Goal: Contribute content

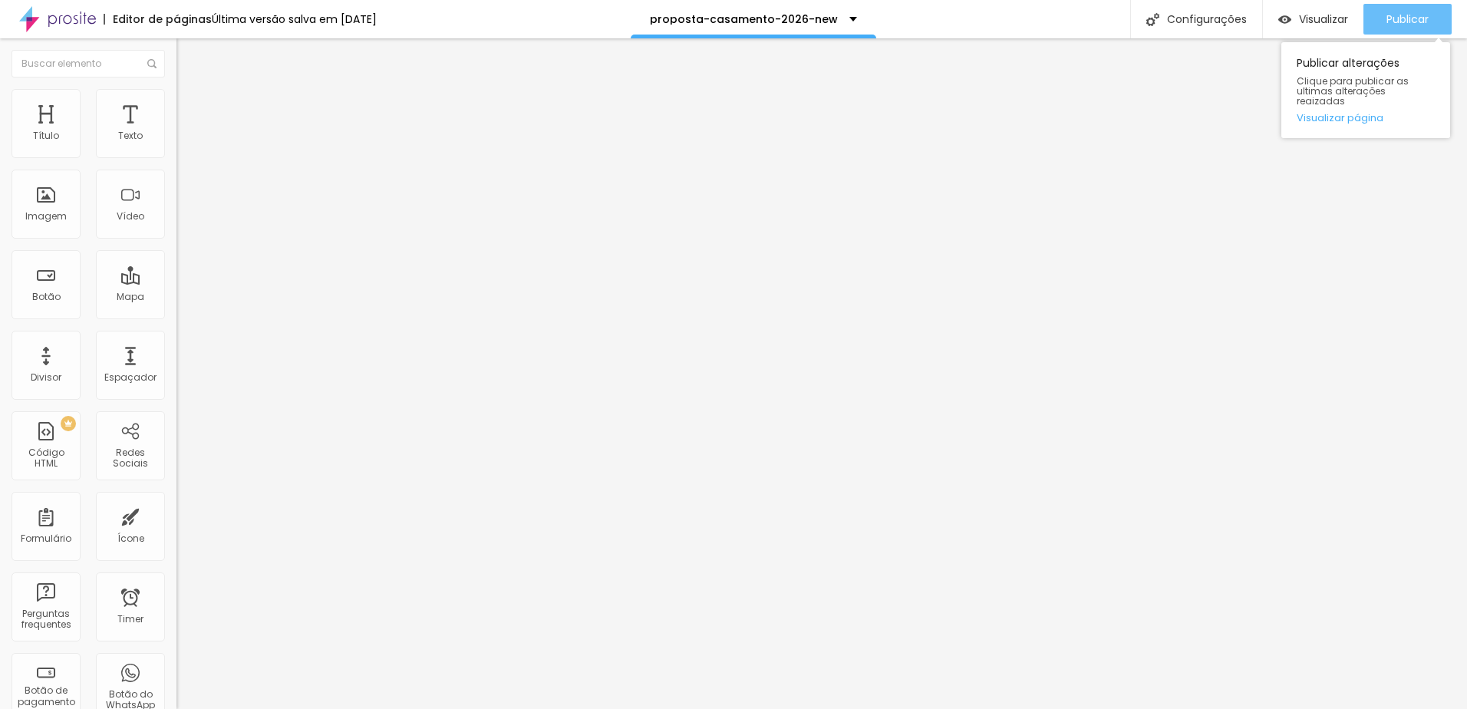
click at [1397, 21] on span "Publicar" at bounding box center [1408, 19] width 42 height 12
click at [1385, 18] on button "Publicar" at bounding box center [1408, 19] width 88 height 31
click at [1401, 25] on span "Publicar" at bounding box center [1408, 19] width 42 height 12
click at [1408, 29] on div "Publicar" at bounding box center [1408, 19] width 42 height 31
